Goal: Navigation & Orientation: Find specific page/section

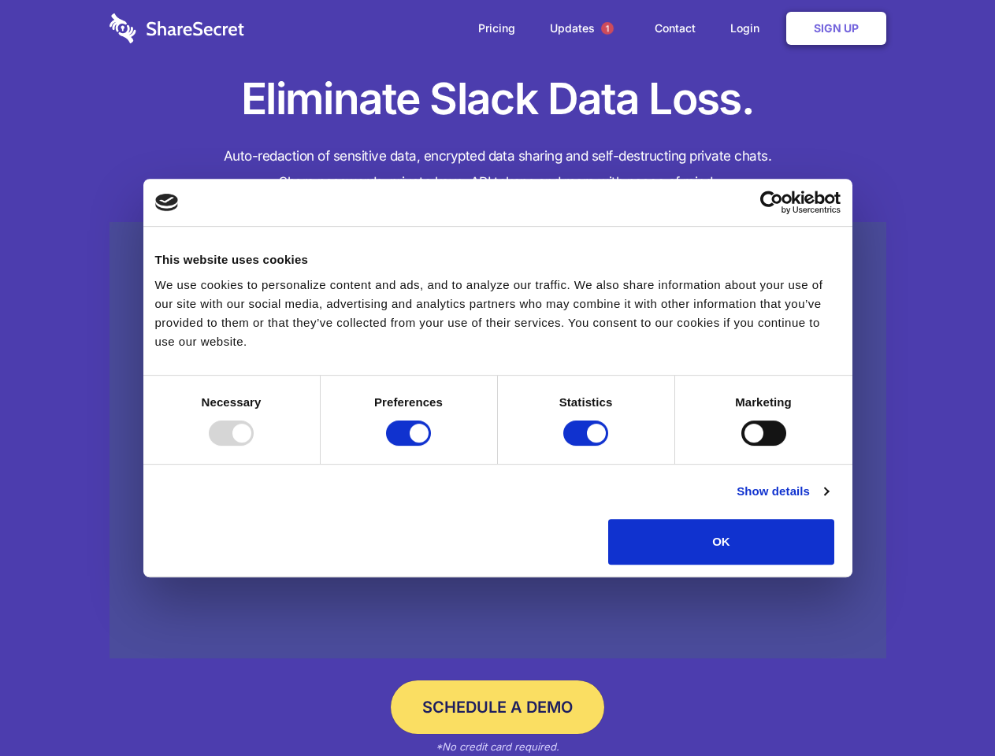
click at [254, 446] on div at bounding box center [231, 433] width 45 height 25
click at [431, 446] on input "Preferences" at bounding box center [408, 433] width 45 height 25
checkbox input "false"
click at [587, 446] on input "Statistics" at bounding box center [585, 433] width 45 height 25
checkbox input "false"
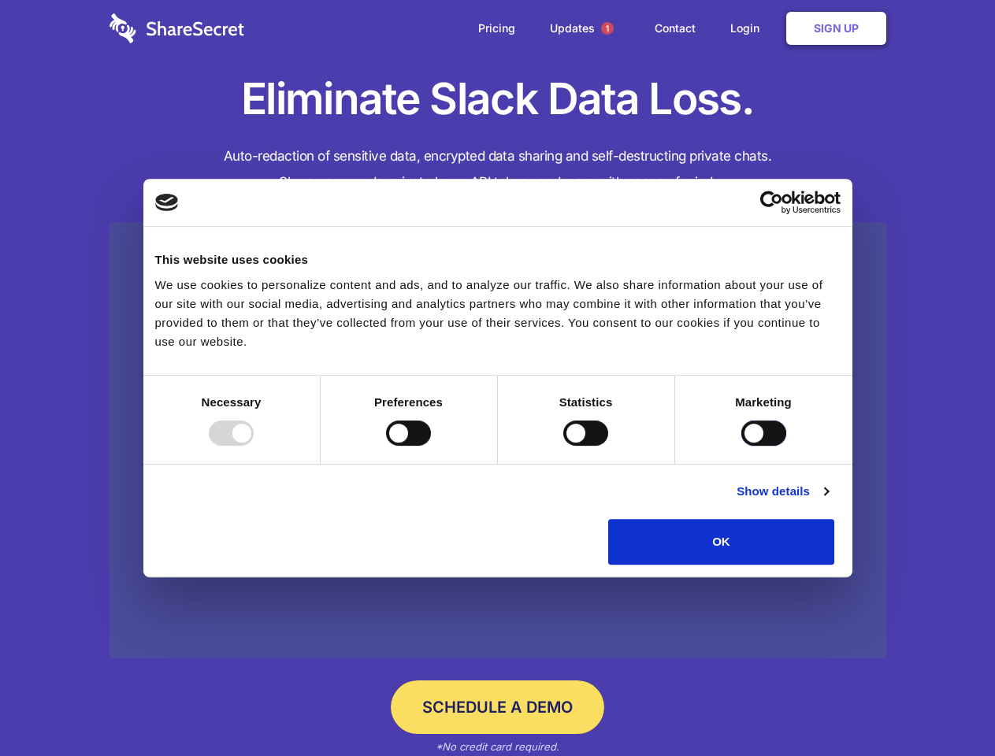
click at [741, 446] on input "Marketing" at bounding box center [763, 433] width 45 height 25
checkbox input "true"
click at [828, 501] on link "Show details" at bounding box center [781, 491] width 91 height 19
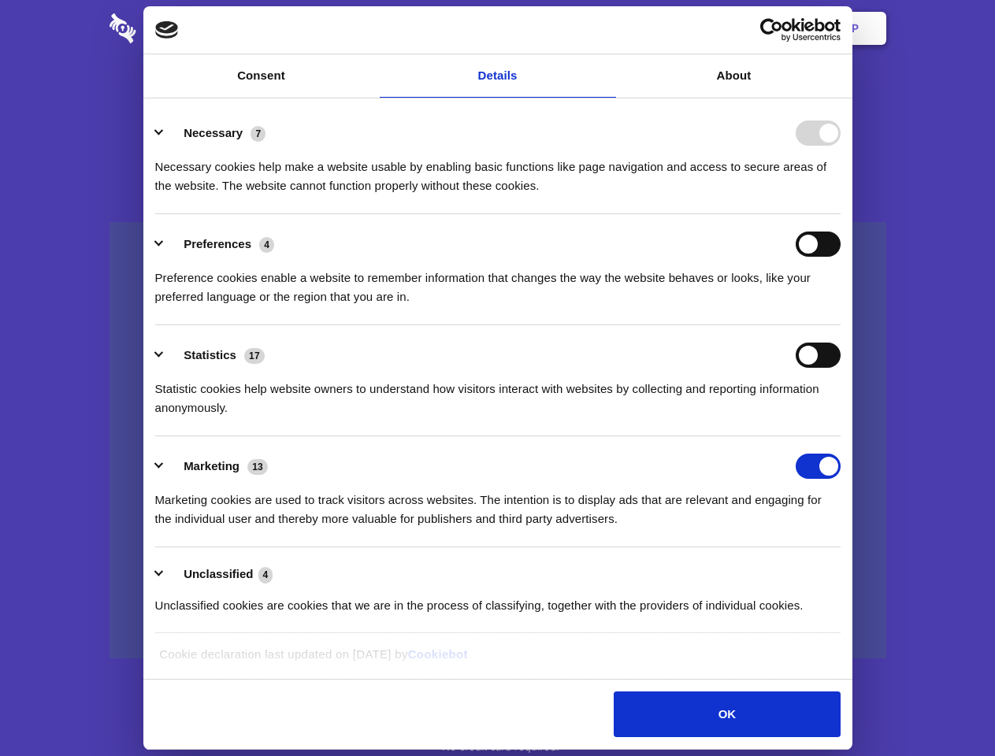
click at [847, 570] on ul "Necessary 7 Necessary cookies help make a website usable by enabling basic func…" at bounding box center [497, 368] width 700 height 531
click at [606, 28] on span "1" at bounding box center [607, 28] width 13 height 13
